Goal: Information Seeking & Learning: Learn about a topic

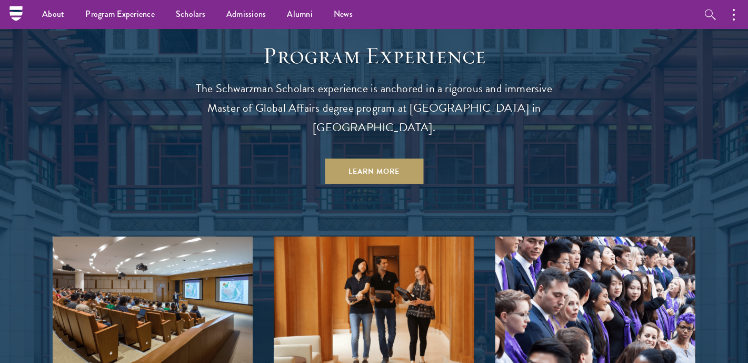
scroll to position [907, 0]
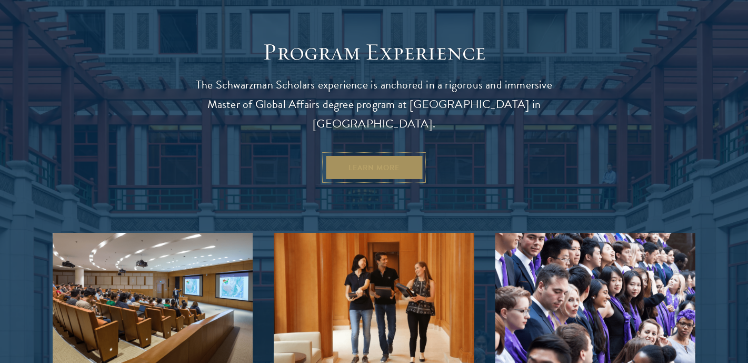
click at [365, 155] on link "Learn More" at bounding box center [374, 167] width 98 height 25
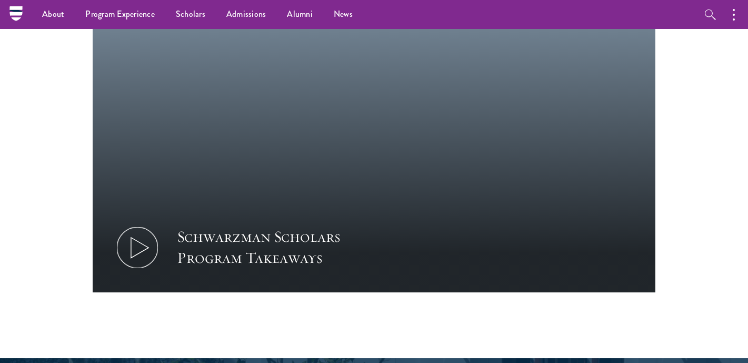
scroll to position [927, 0]
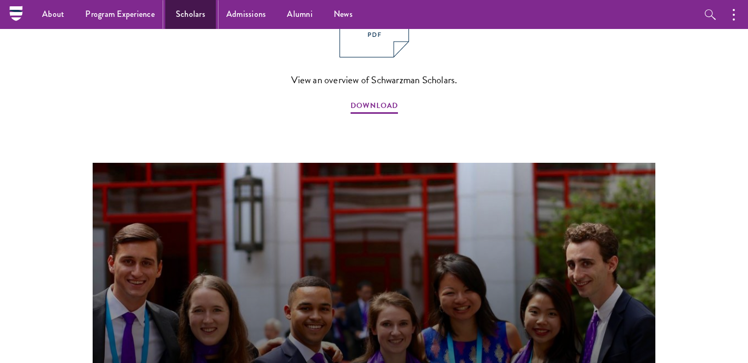
click at [201, 19] on link "Scholars" at bounding box center [190, 14] width 51 height 29
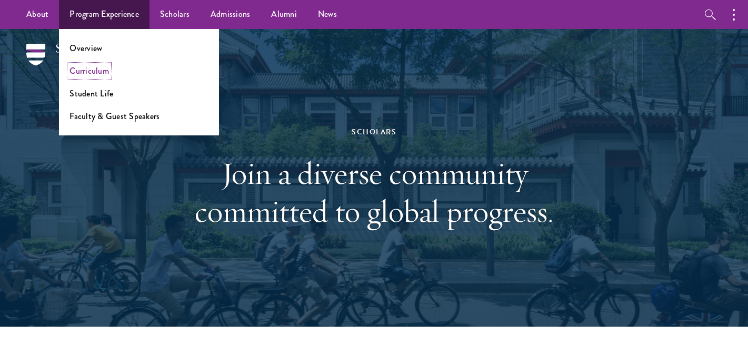
click at [95, 69] on link "Curriculum" at bounding box center [88, 71] width 39 height 12
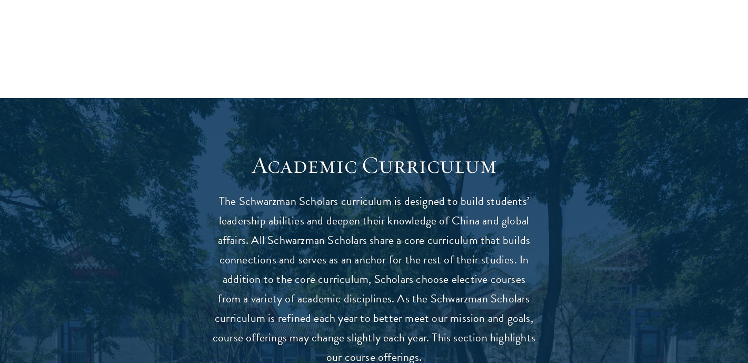
scroll to position [933, 0]
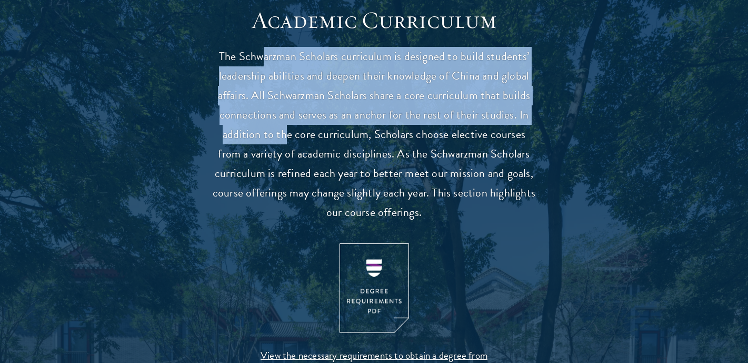
drag, startPoint x: 267, startPoint y: 66, endPoint x: 274, endPoint y: 130, distance: 64.0
click at [275, 131] on p "The Schwarzman Scholars curriculum is designed to build students’ leadership ab…" at bounding box center [374, 134] width 326 height 175
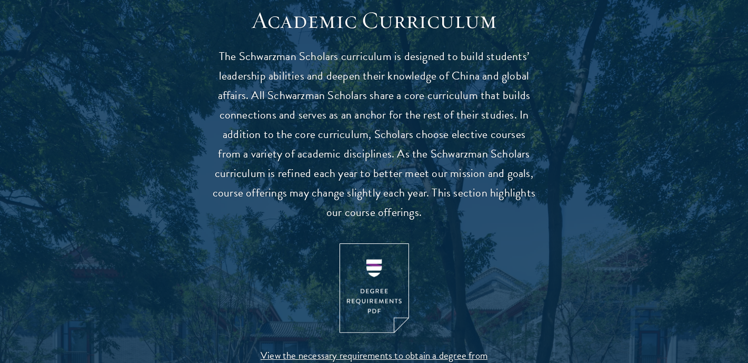
click at [284, 151] on p "The Schwarzman Scholars curriculum is designed to build students’ leadership ab…" at bounding box center [374, 134] width 326 height 175
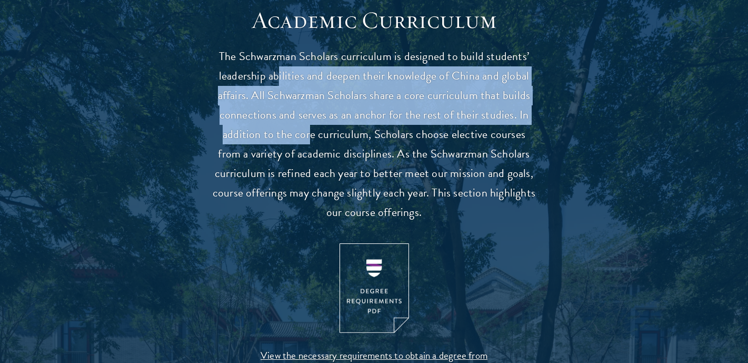
drag, startPoint x: 278, startPoint y: 83, endPoint x: 295, endPoint y: 124, distance: 43.9
click at [296, 124] on p "The Schwarzman Scholars curriculum is designed to build students’ leadership ab…" at bounding box center [374, 134] width 326 height 175
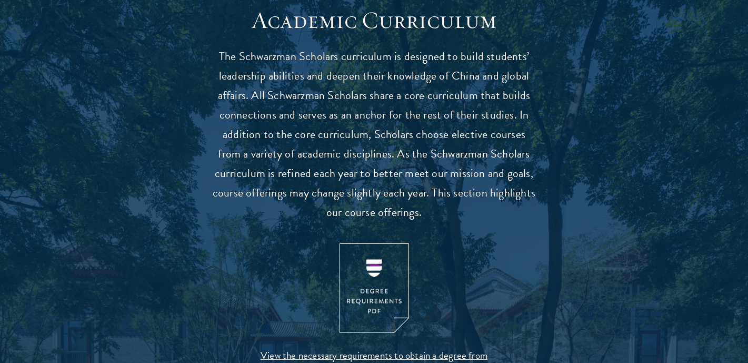
click at [307, 144] on p "The Schwarzman Scholars curriculum is designed to build students’ leadership ab…" at bounding box center [374, 134] width 326 height 175
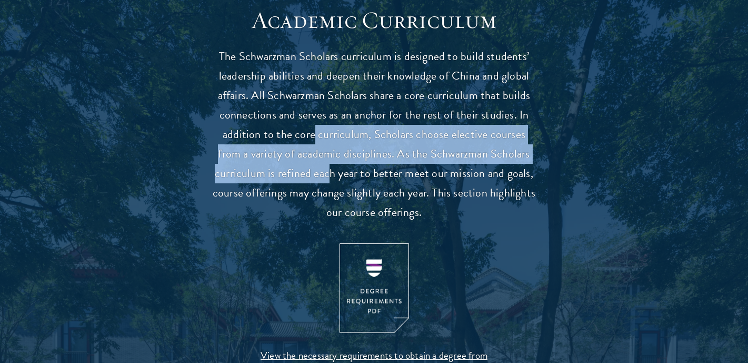
drag, startPoint x: 304, startPoint y: 139, endPoint x: 331, endPoint y: 168, distance: 39.9
click at [331, 168] on p "The Schwarzman Scholars curriculum is designed to build students’ leadership ab…" at bounding box center [374, 134] width 326 height 175
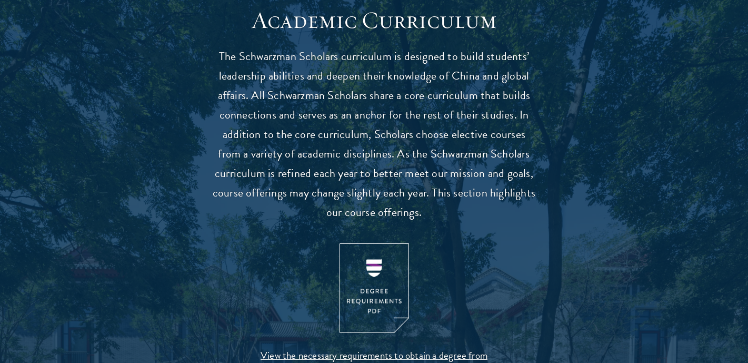
click at [345, 187] on p "The Schwarzman Scholars curriculum is designed to build students’ leadership ab…" at bounding box center [374, 134] width 326 height 175
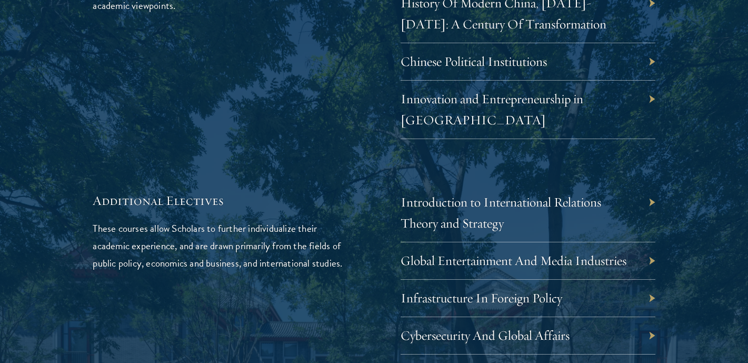
scroll to position [3227, 0]
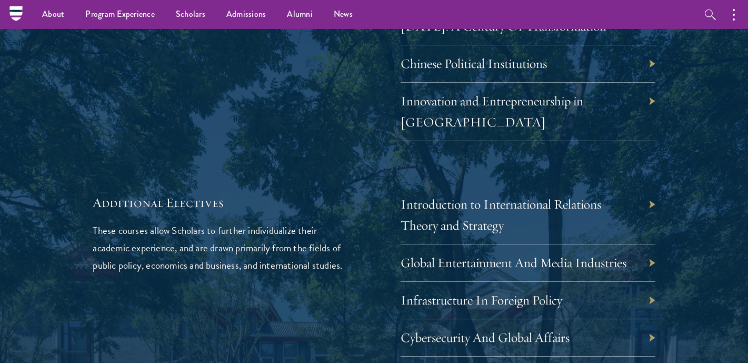
click at [648, 244] on div "Global Entertainment And Media Industries" at bounding box center [528, 262] width 255 height 37
click at [654, 244] on div "Global Entertainment And Media Industries" at bounding box center [528, 262] width 255 height 37
click at [612, 254] on link "Global Entertainment And Media Industries" at bounding box center [521, 262] width 226 height 16
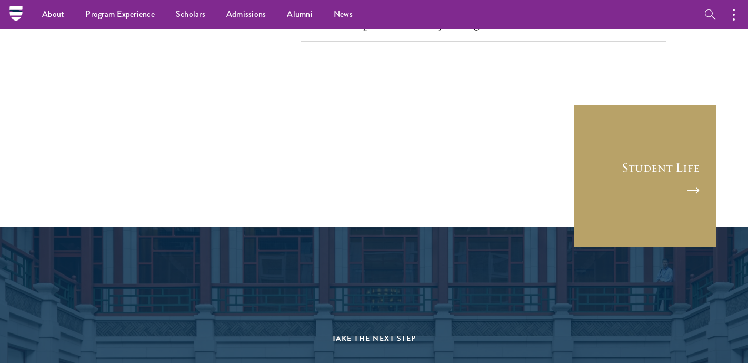
scroll to position [5774, 0]
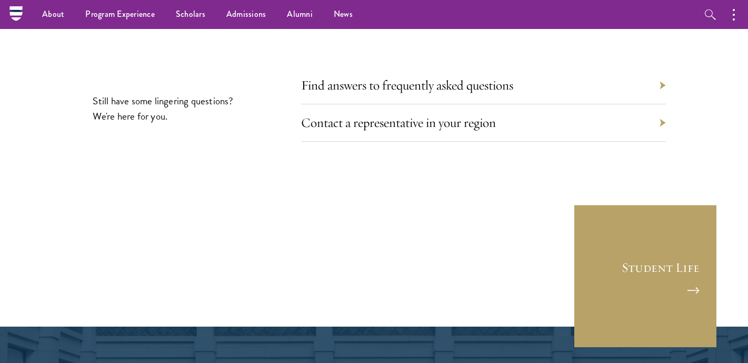
click at [21, 21] on nav "About Overview Leadership Donors Program Experience Overview Curriculum Student…" at bounding box center [307, 14] width 583 height 29
click at [21, 18] on nav "About Overview Leadership Donors Program Experience Overview Curriculum Student…" at bounding box center [307, 14] width 583 height 29
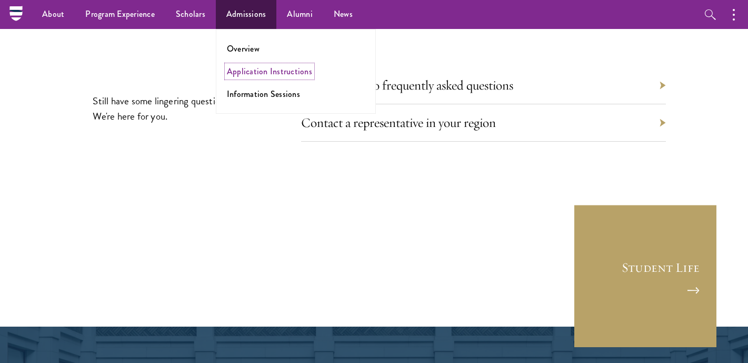
click at [251, 67] on link "Application Instructions" at bounding box center [269, 71] width 85 height 12
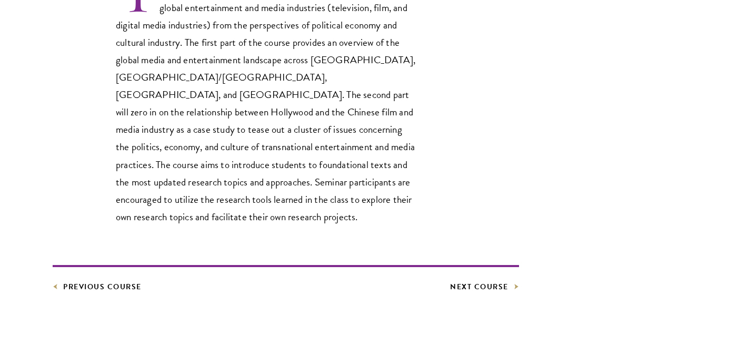
scroll to position [571, 0]
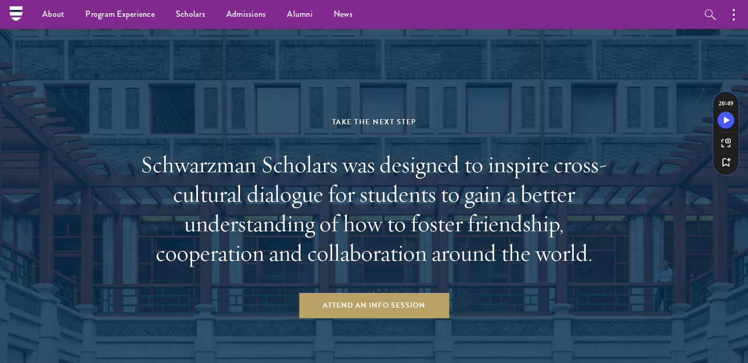
scroll to position [1348, 0]
